Goal: Complete application form

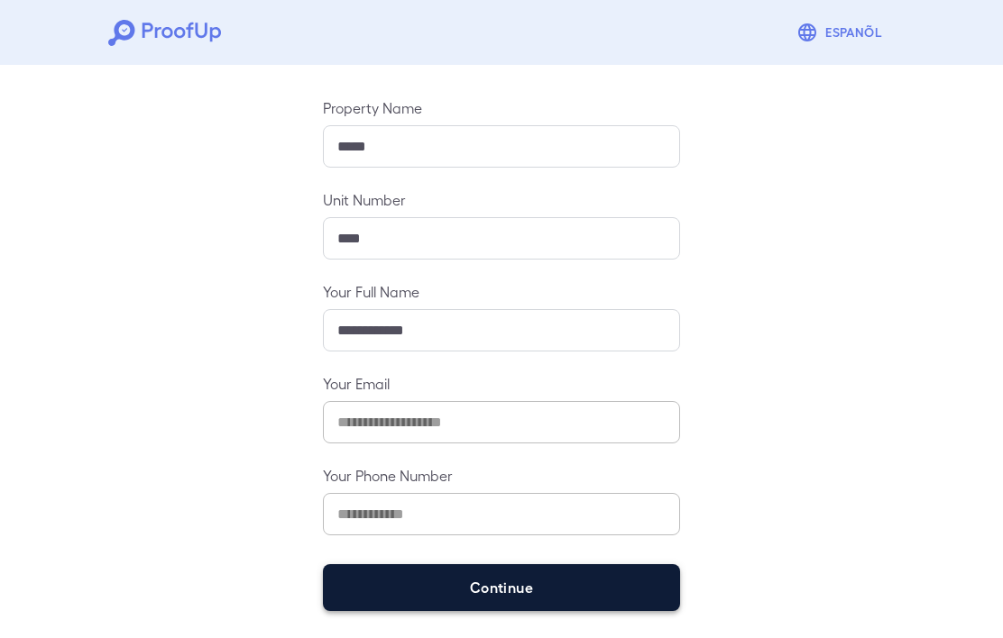
click at [545, 582] on button "Continue" at bounding box center [501, 587] width 357 height 47
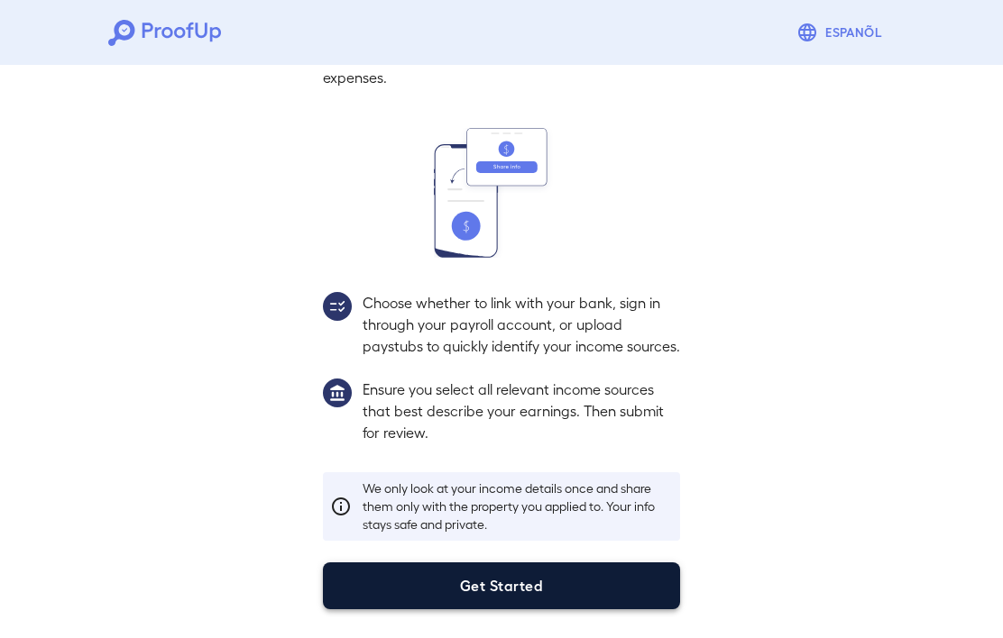
click at [554, 582] on button "Get Started" at bounding box center [501, 586] width 357 height 47
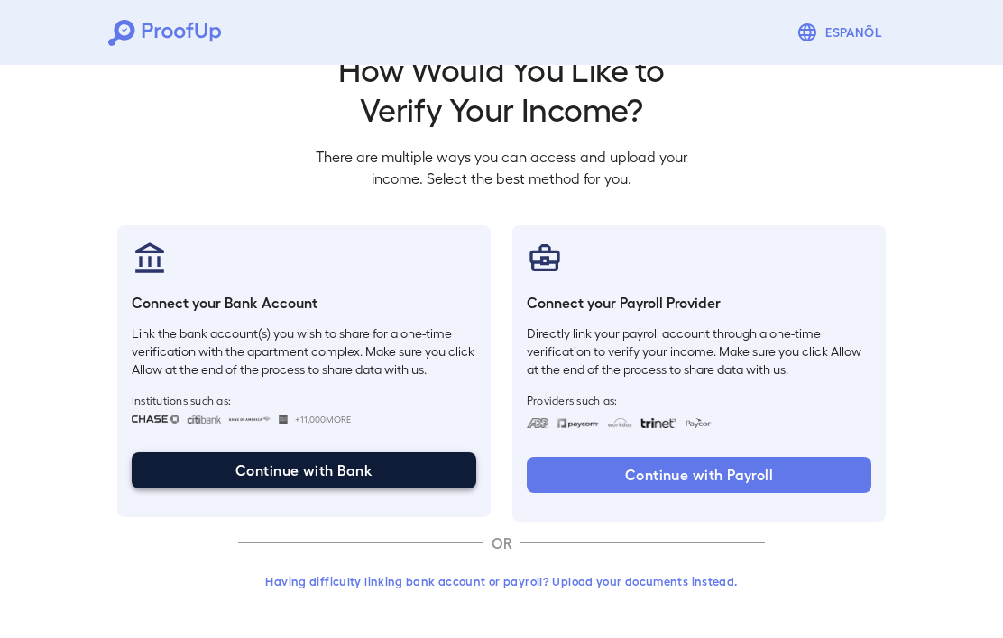
click at [324, 461] on button "Continue with Bank" at bounding box center [304, 471] width 344 height 36
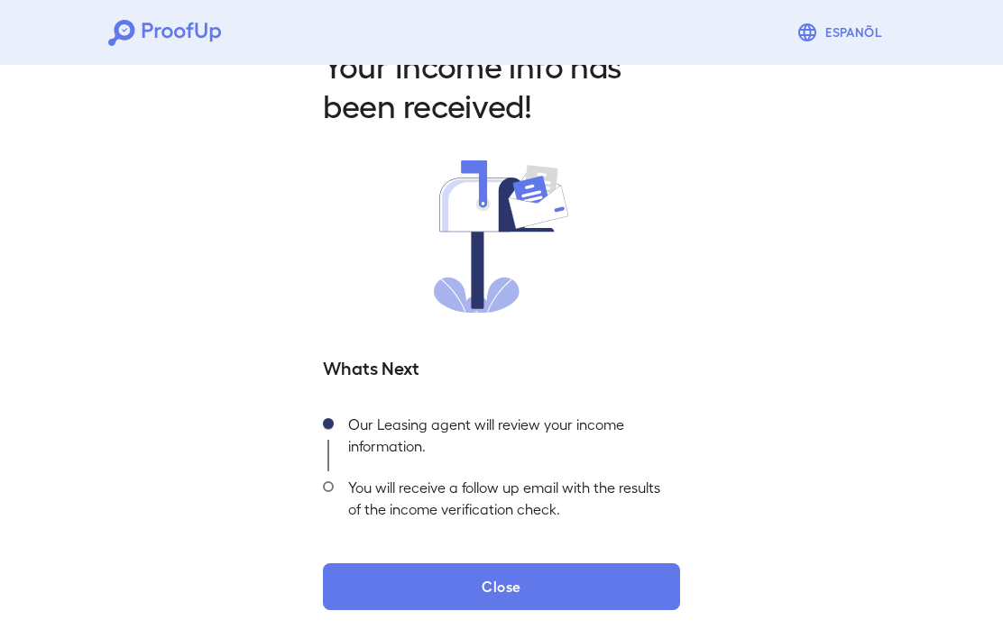
scroll to position [51, 0]
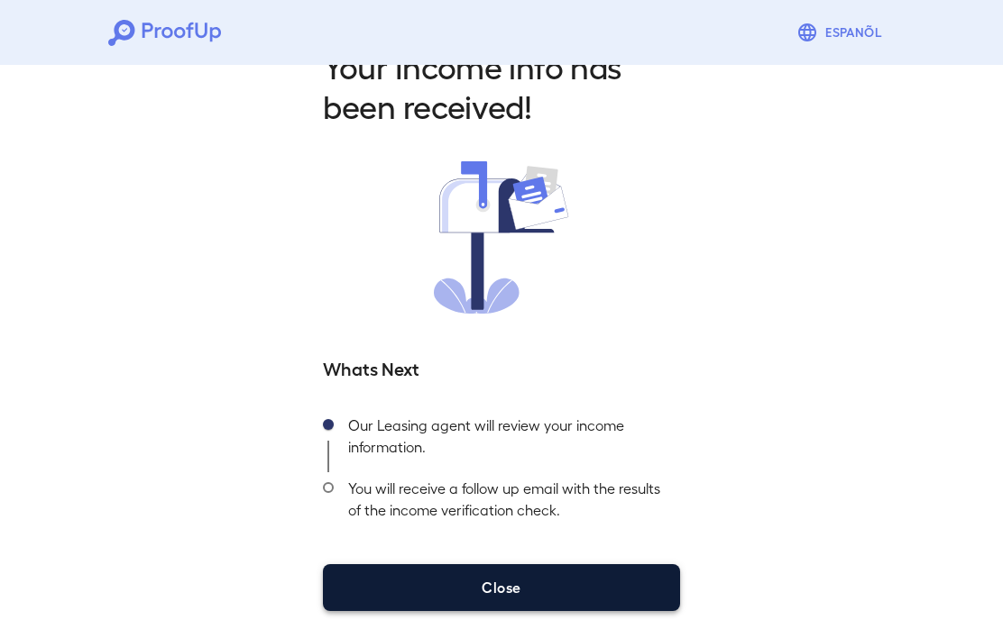
click at [563, 591] on button "Close" at bounding box center [501, 587] width 357 height 47
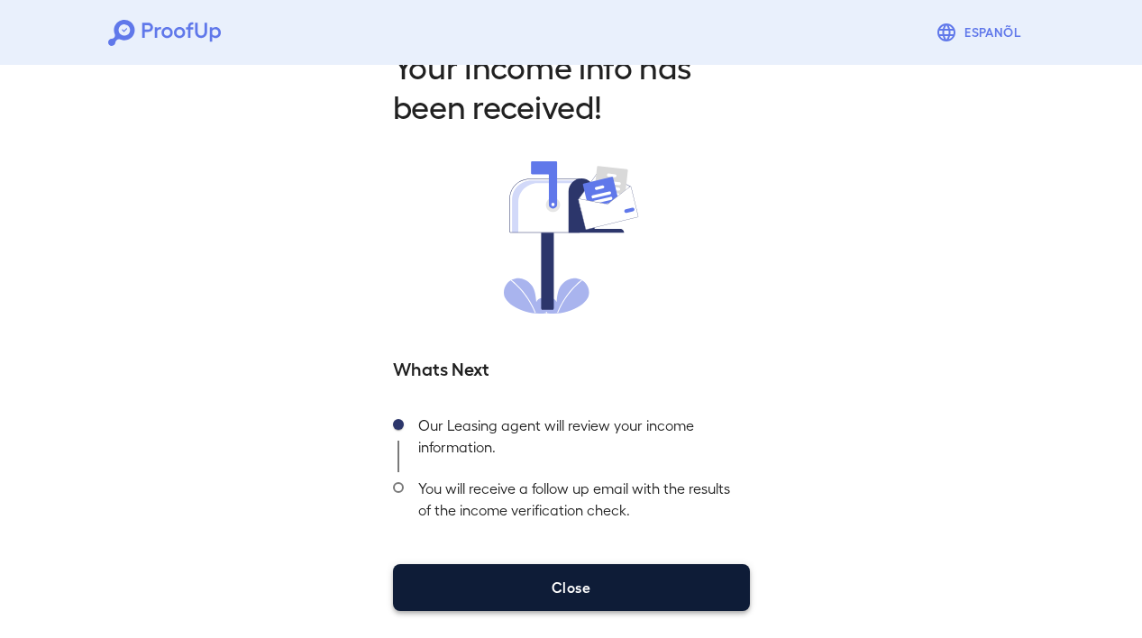
click at [556, 588] on button "Close" at bounding box center [571, 587] width 357 height 47
click at [572, 593] on button "Close" at bounding box center [571, 587] width 357 height 47
